Goal: Transaction & Acquisition: Download file/media

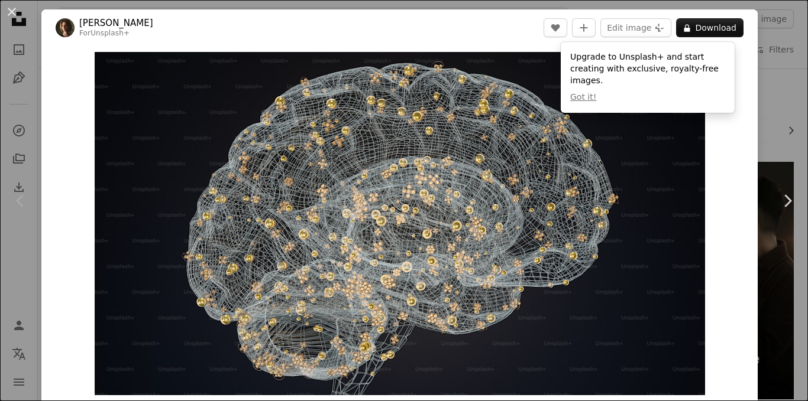
click at [9, 207] on div "Chevron left" at bounding box center [20, 201] width 41 height 114
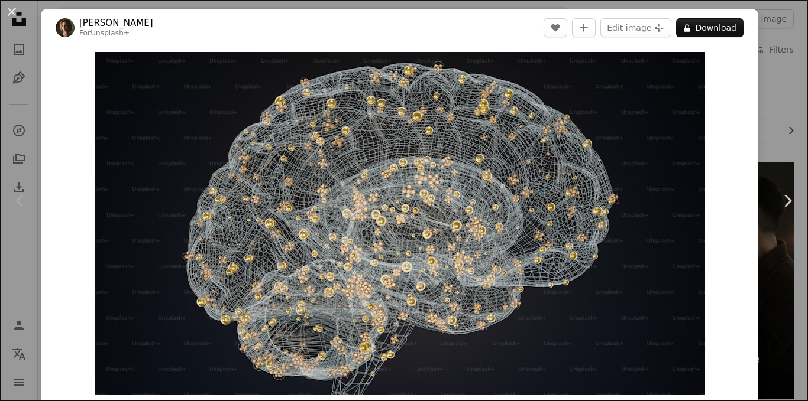
click at [19, 203] on icon at bounding box center [20, 201] width 8 height 12
click at [777, 199] on icon "Chevron right" at bounding box center [786, 201] width 19 height 19
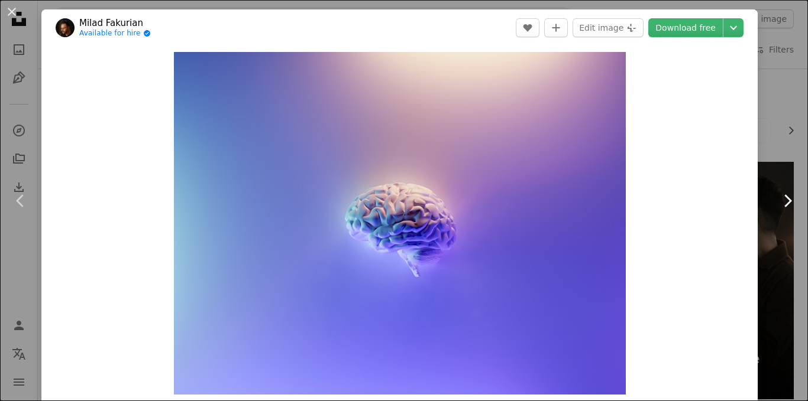
click at [780, 205] on icon "Chevron right" at bounding box center [786, 201] width 19 height 19
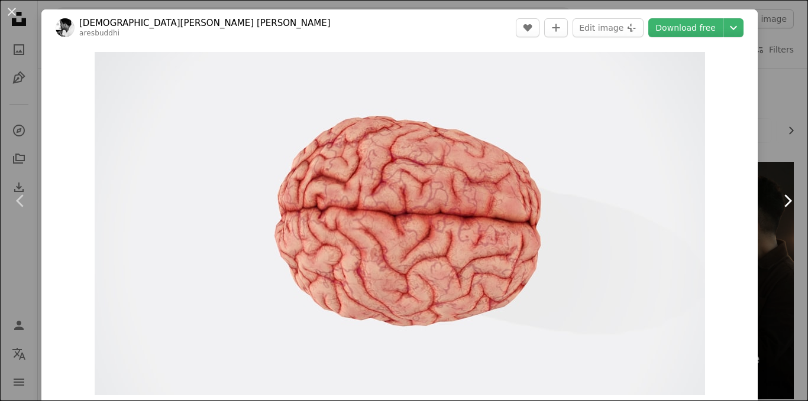
click at [780, 205] on icon "Chevron right" at bounding box center [786, 201] width 19 height 19
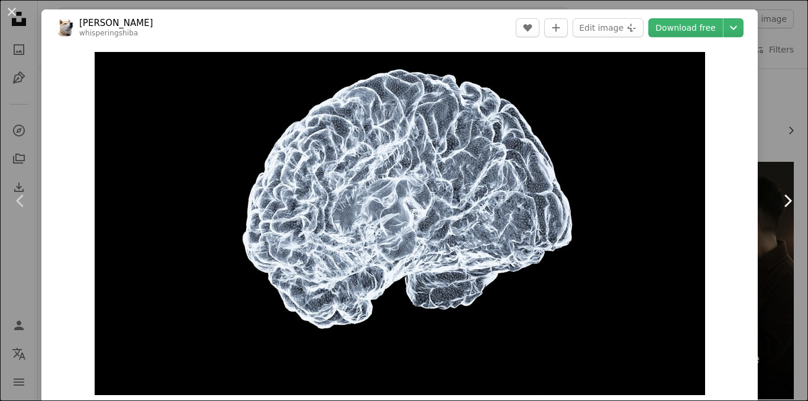
click at [780, 205] on icon "Chevron right" at bounding box center [786, 201] width 19 height 19
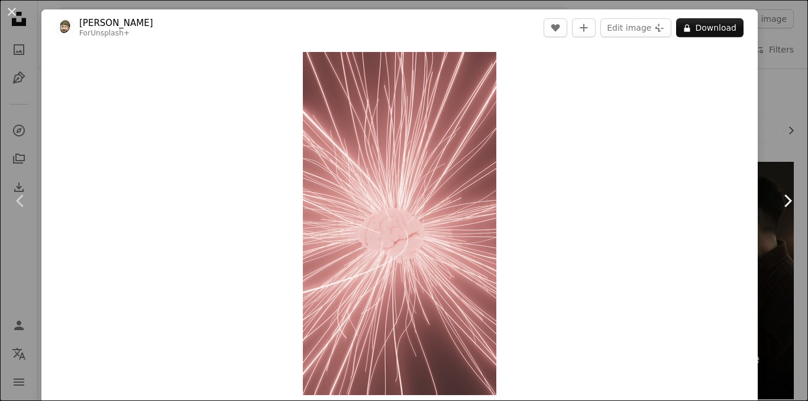
click at [780, 205] on icon "Chevron right" at bounding box center [786, 201] width 19 height 19
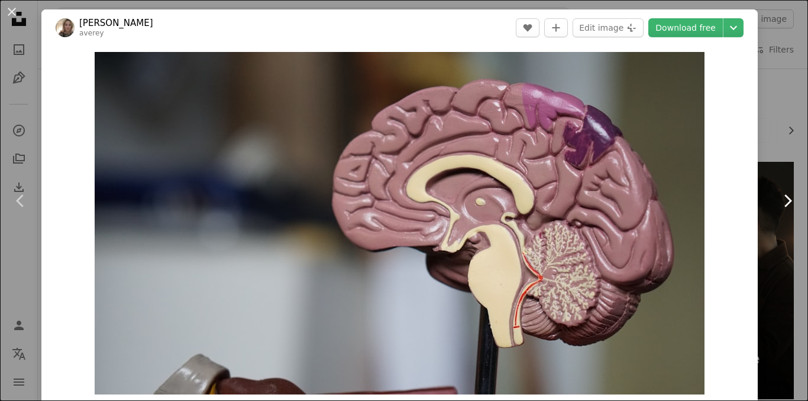
click at [780, 205] on icon "Chevron right" at bounding box center [786, 201] width 19 height 19
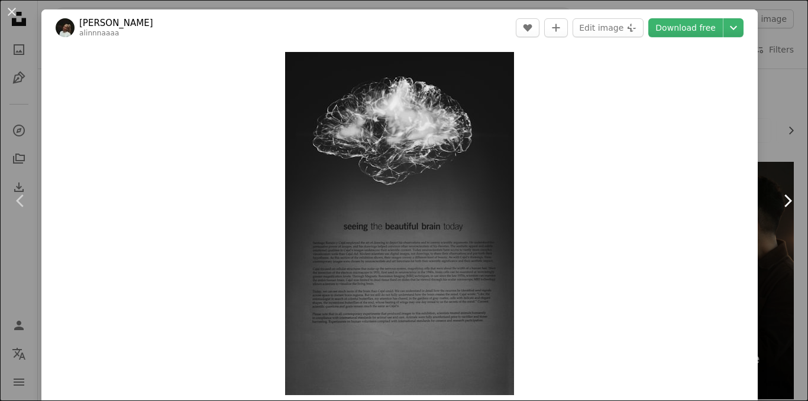
click at [780, 205] on icon "Chevron right" at bounding box center [786, 201] width 19 height 19
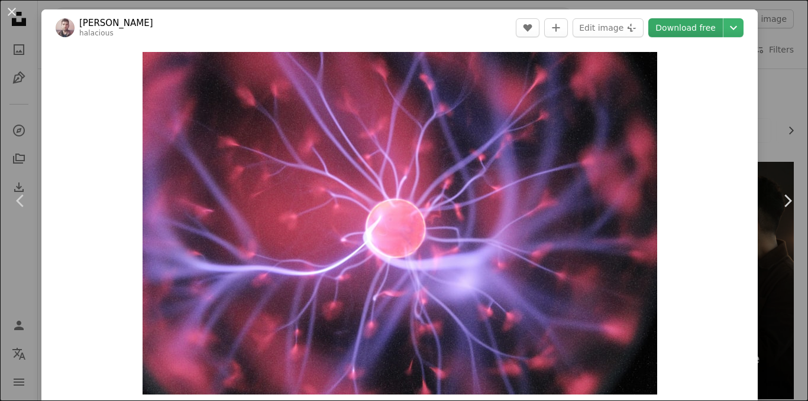
click at [685, 28] on link "Download free" at bounding box center [685, 27] width 74 height 19
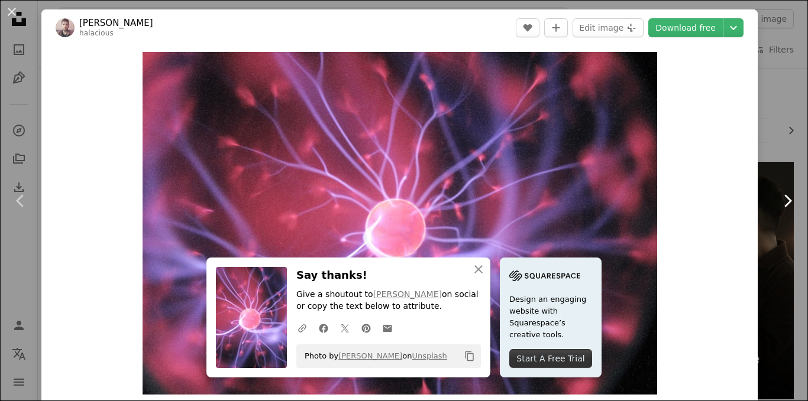
click at [777, 202] on icon "Chevron right" at bounding box center [786, 201] width 19 height 19
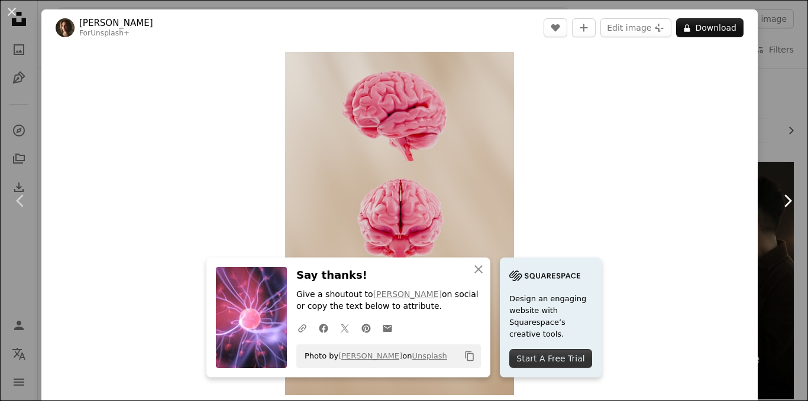
click at [777, 202] on icon "Chevron right" at bounding box center [786, 201] width 19 height 19
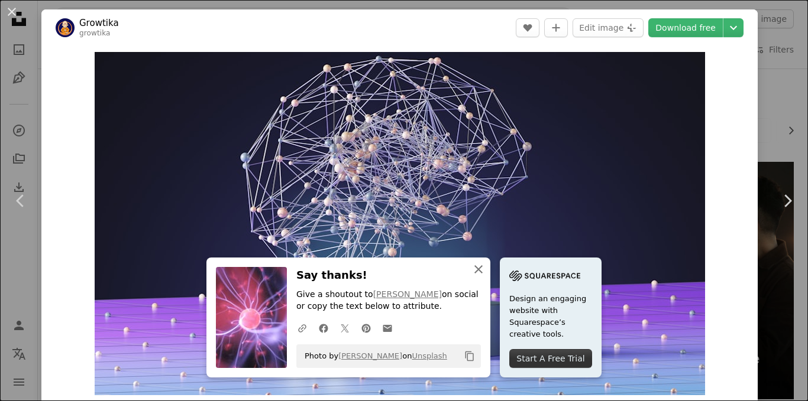
click at [472, 270] on icon "An X shape" at bounding box center [478, 270] width 14 height 14
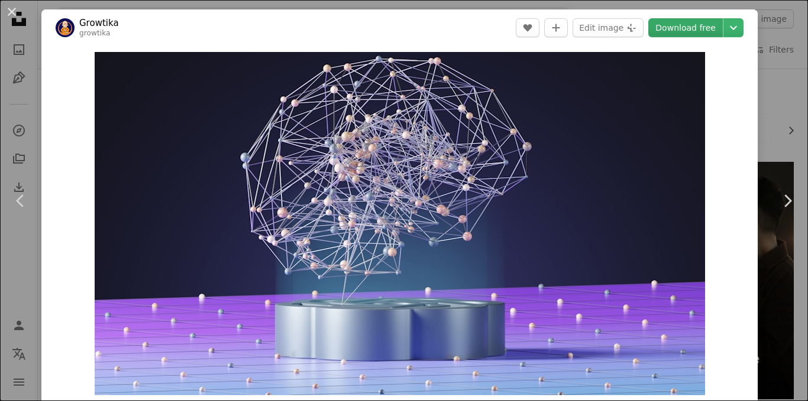
click at [685, 29] on link "Download free" at bounding box center [685, 27] width 74 height 19
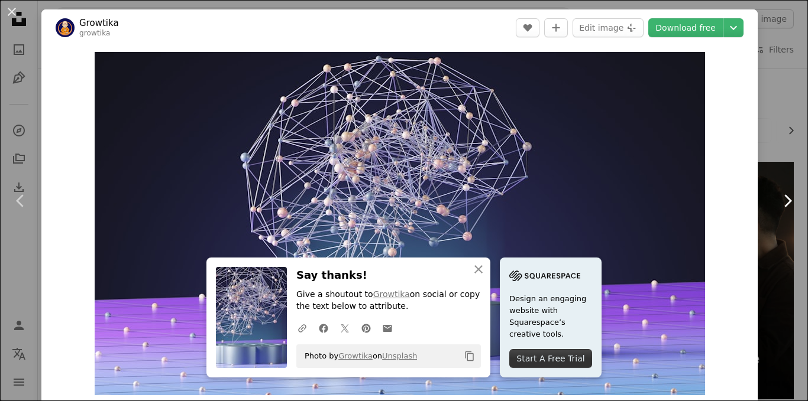
click at [777, 200] on icon "Chevron right" at bounding box center [786, 201] width 19 height 19
click at [474, 273] on icon "An X shape" at bounding box center [478, 270] width 14 height 14
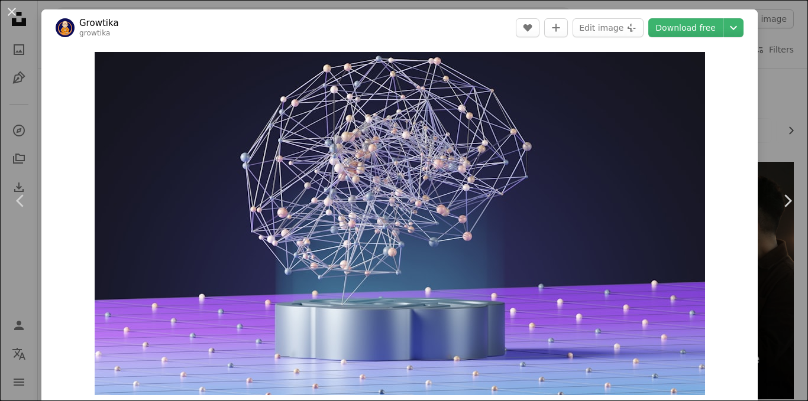
click at [474, 268] on img "Zoom in on this image" at bounding box center [400, 224] width 610 height 344
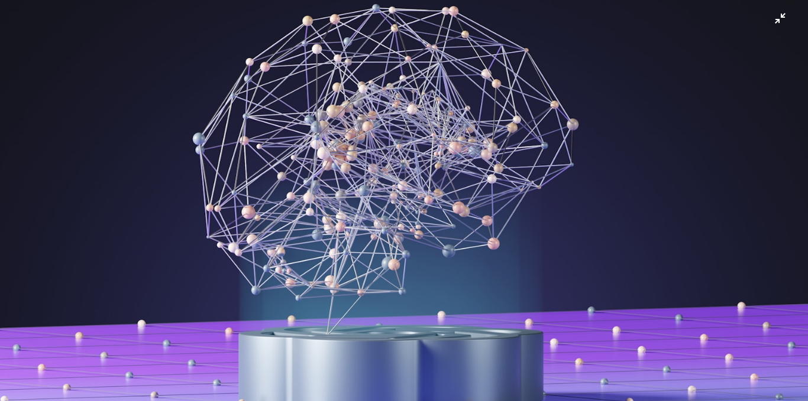
scroll to position [22, 0]
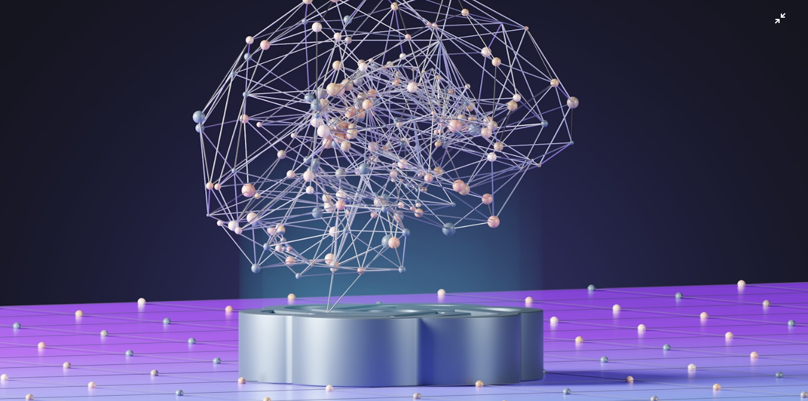
click at [784, 203] on icon at bounding box center [788, 201] width 8 height 12
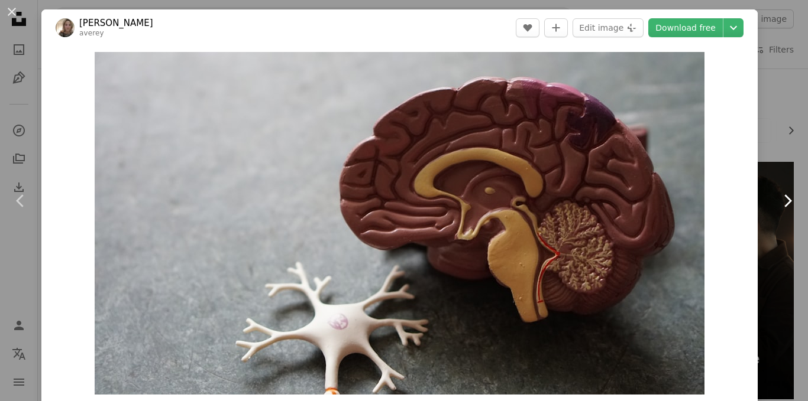
click at [784, 203] on icon at bounding box center [788, 201] width 8 height 12
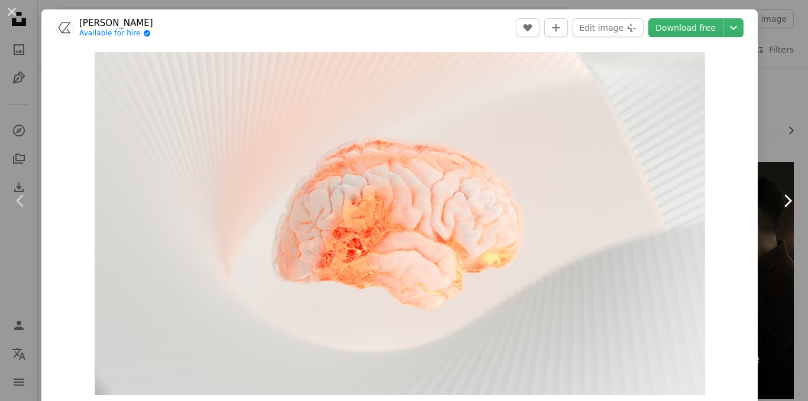
click at [784, 203] on icon at bounding box center [788, 201] width 8 height 12
